Goal: Task Accomplishment & Management: Manage account settings

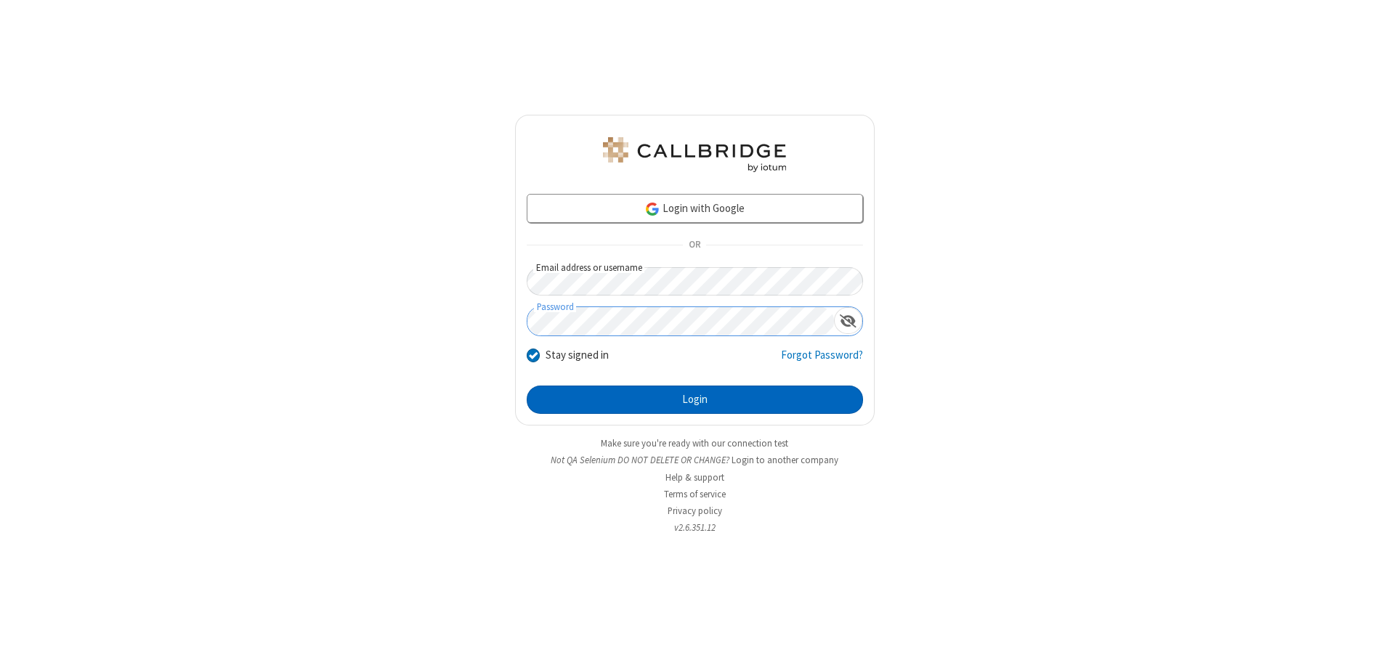
click at [695, 400] on button "Login" at bounding box center [695, 400] width 336 height 29
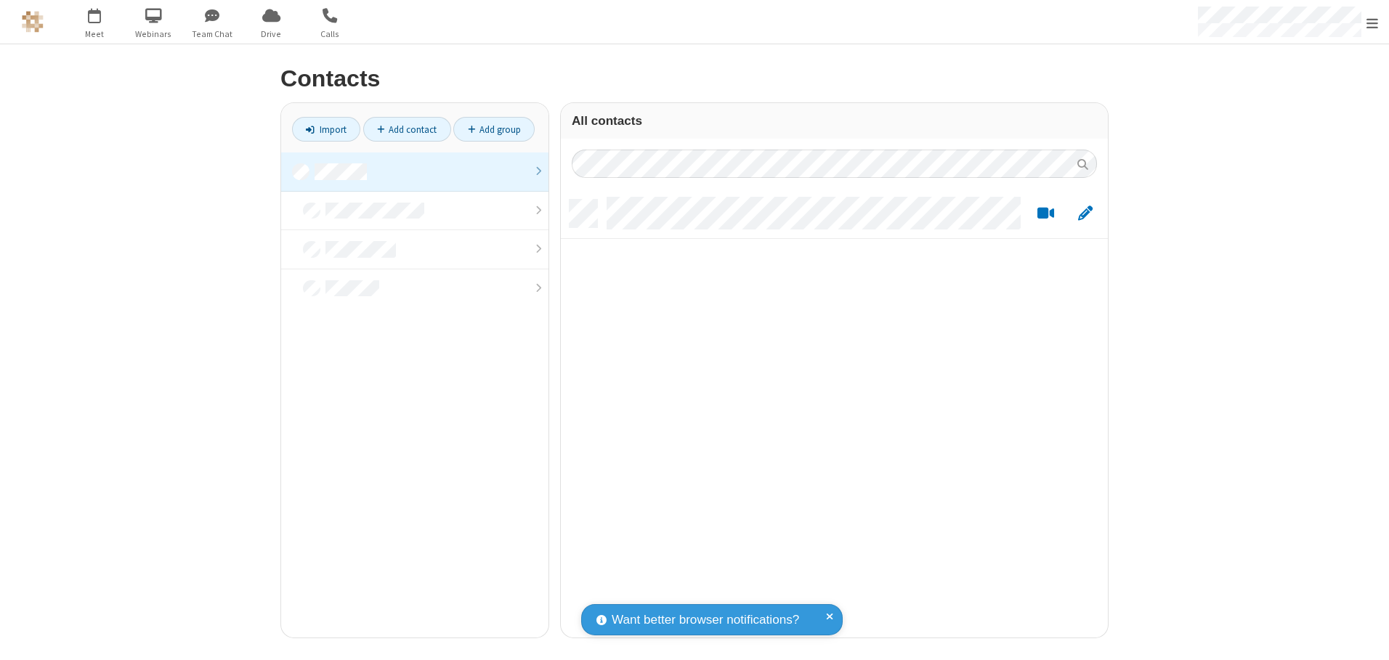
scroll to position [438, 536]
click at [415, 171] on link at bounding box center [414, 172] width 267 height 39
click at [407, 129] on link "Add contact" at bounding box center [407, 129] width 88 height 25
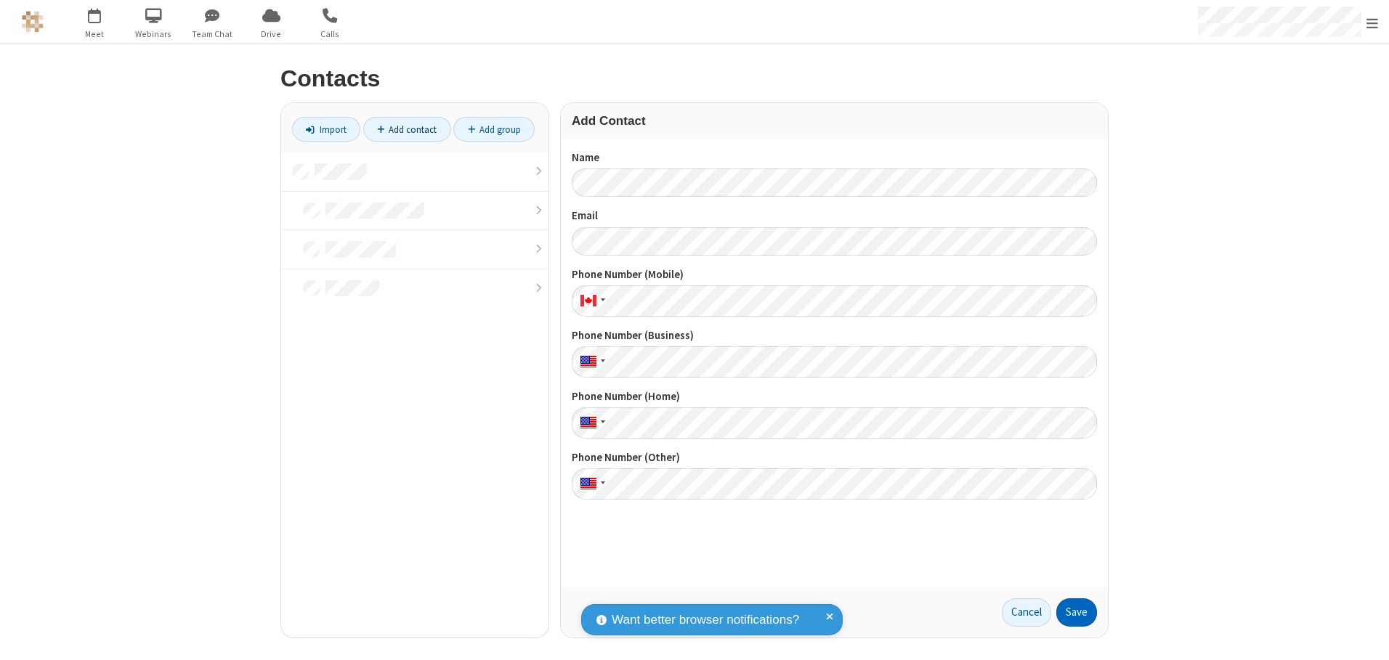
click at [1077, 612] on button "Save" at bounding box center [1076, 613] width 41 height 29
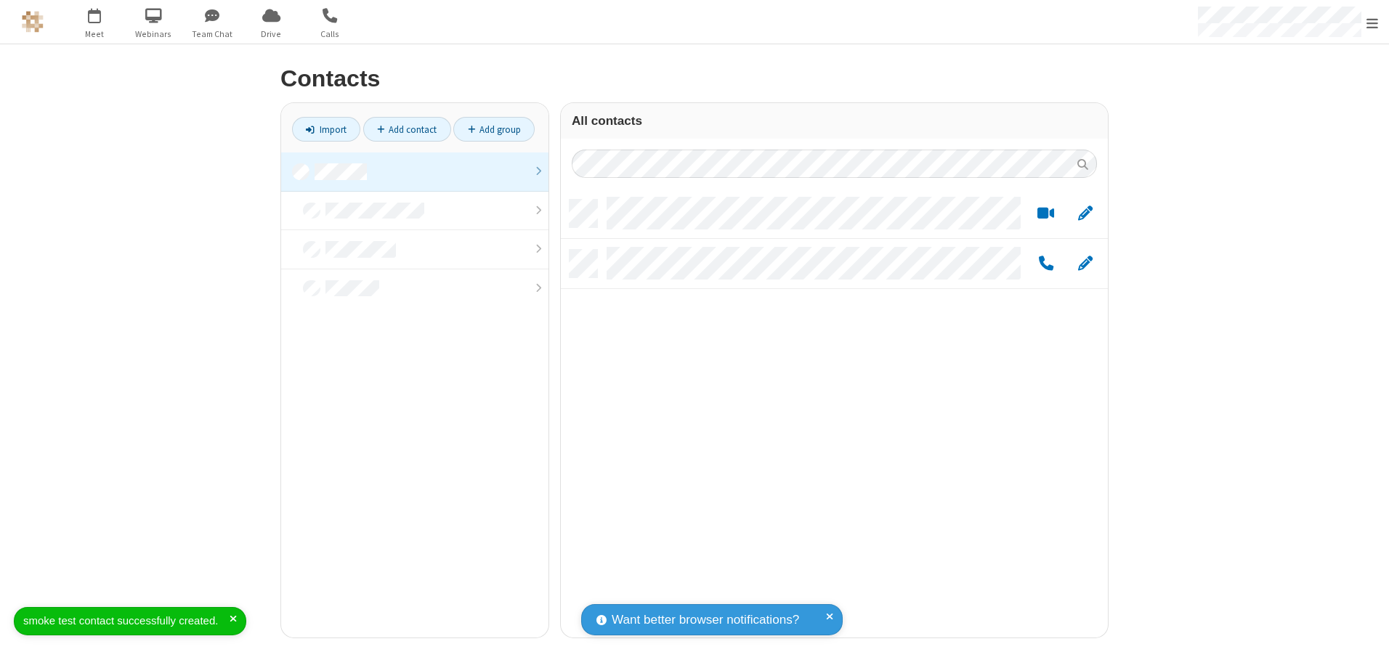
scroll to position [438, 536]
click at [407, 129] on link "Add contact" at bounding box center [407, 129] width 88 height 25
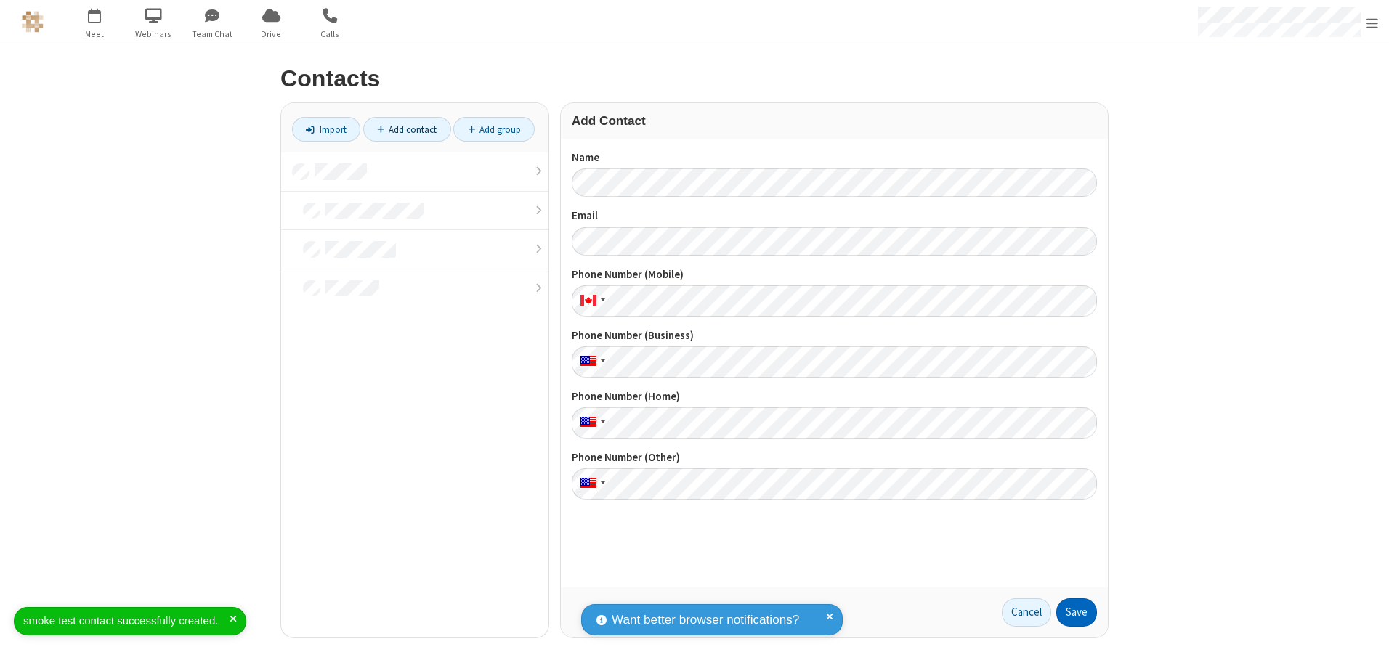
click at [1077, 612] on button "Save" at bounding box center [1076, 613] width 41 height 29
